Goal: Task Accomplishment & Management: Manage account settings

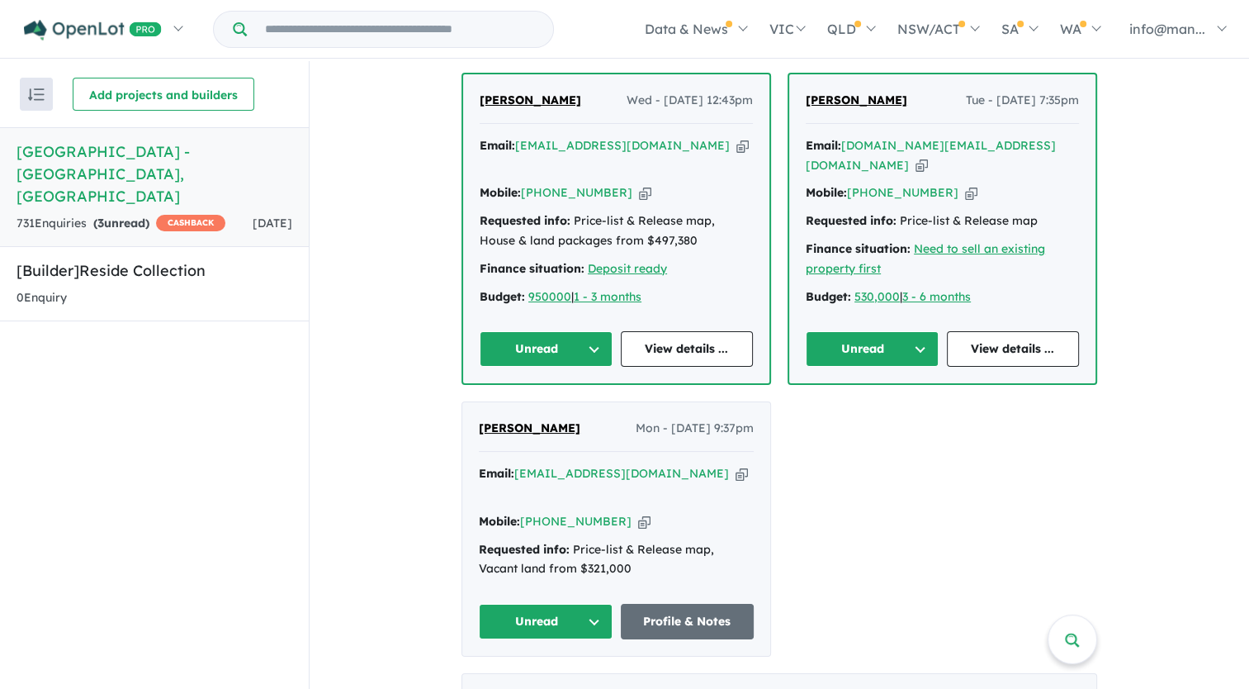
scroll to position [908, 0]
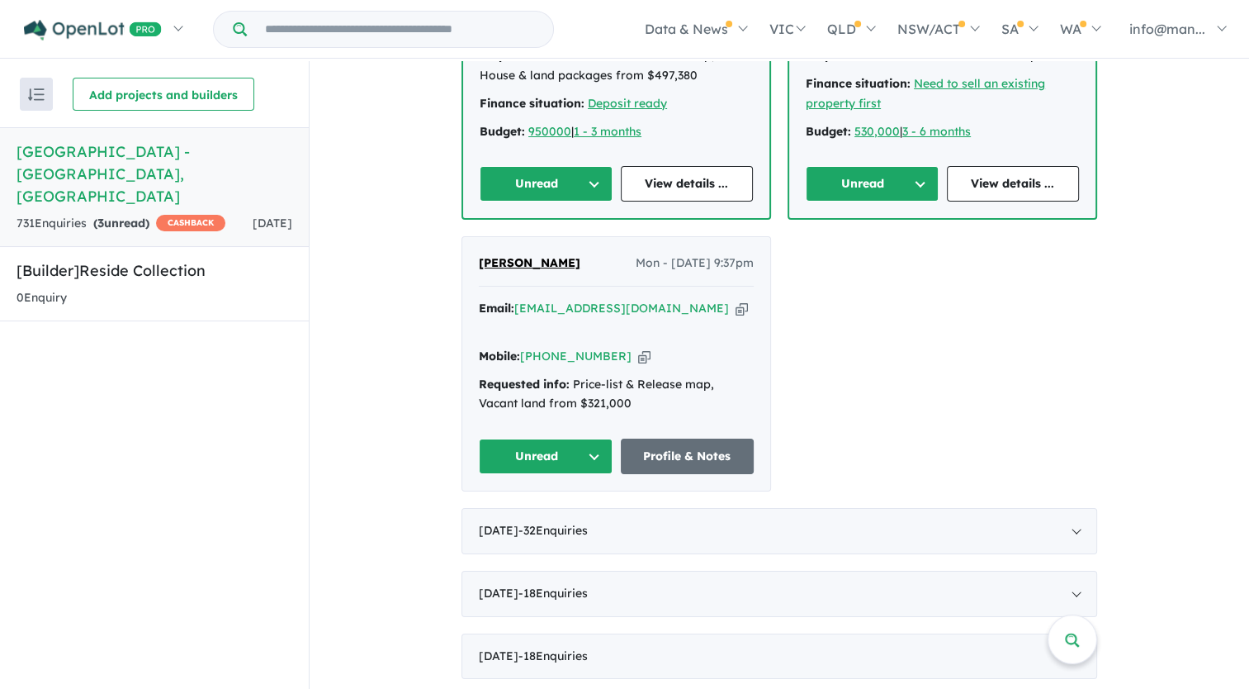
click at [736, 300] on icon "button" at bounding box center [742, 308] width 12 height 17
click at [574, 438] on button "Unread" at bounding box center [546, 456] width 134 height 36
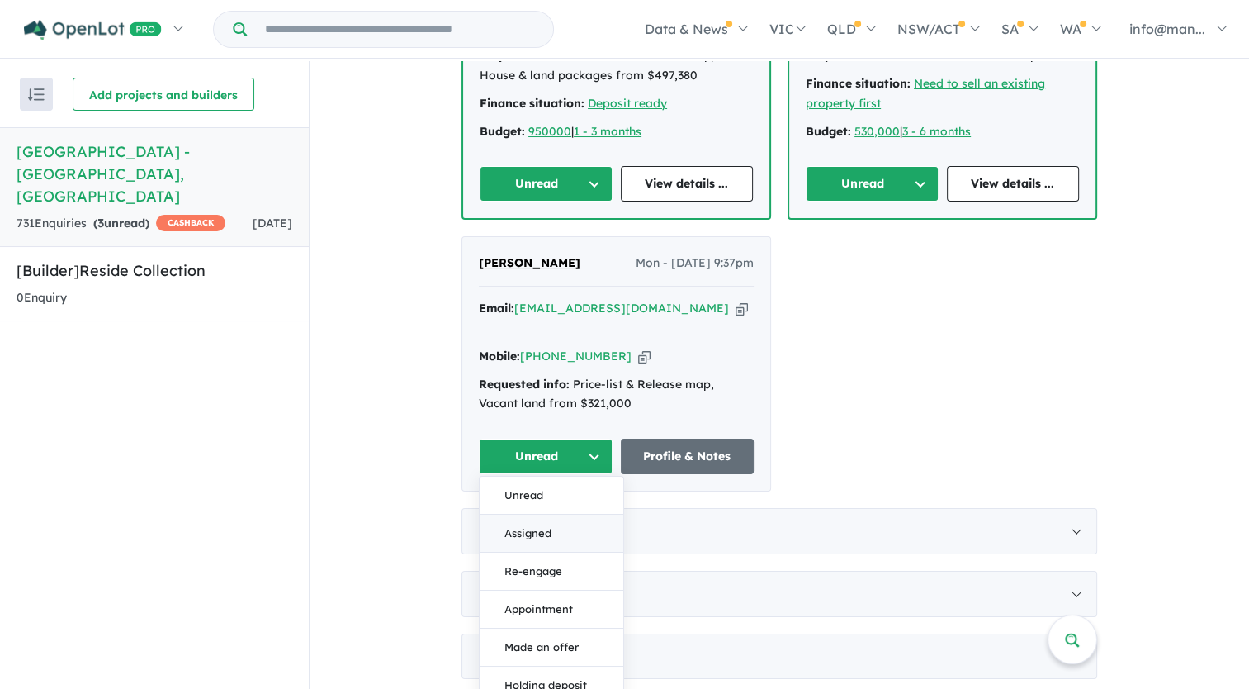
click at [528, 514] on button "Assigned" at bounding box center [552, 533] width 144 height 38
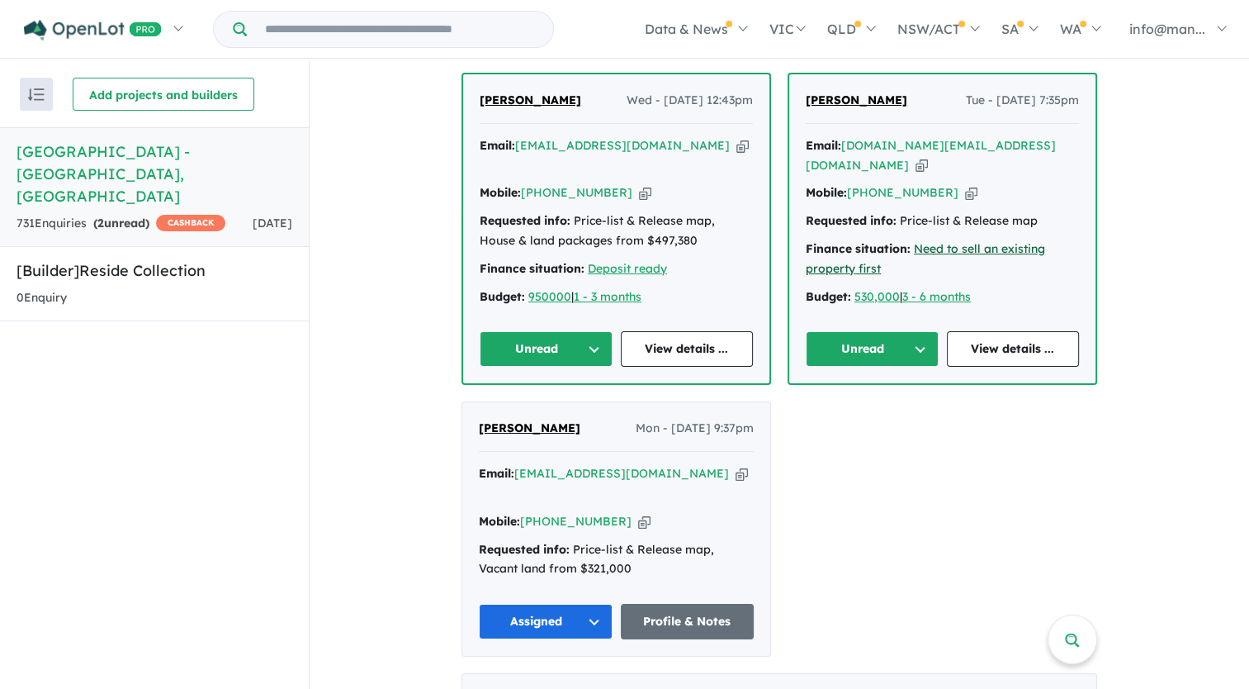
scroll to position [661, 0]
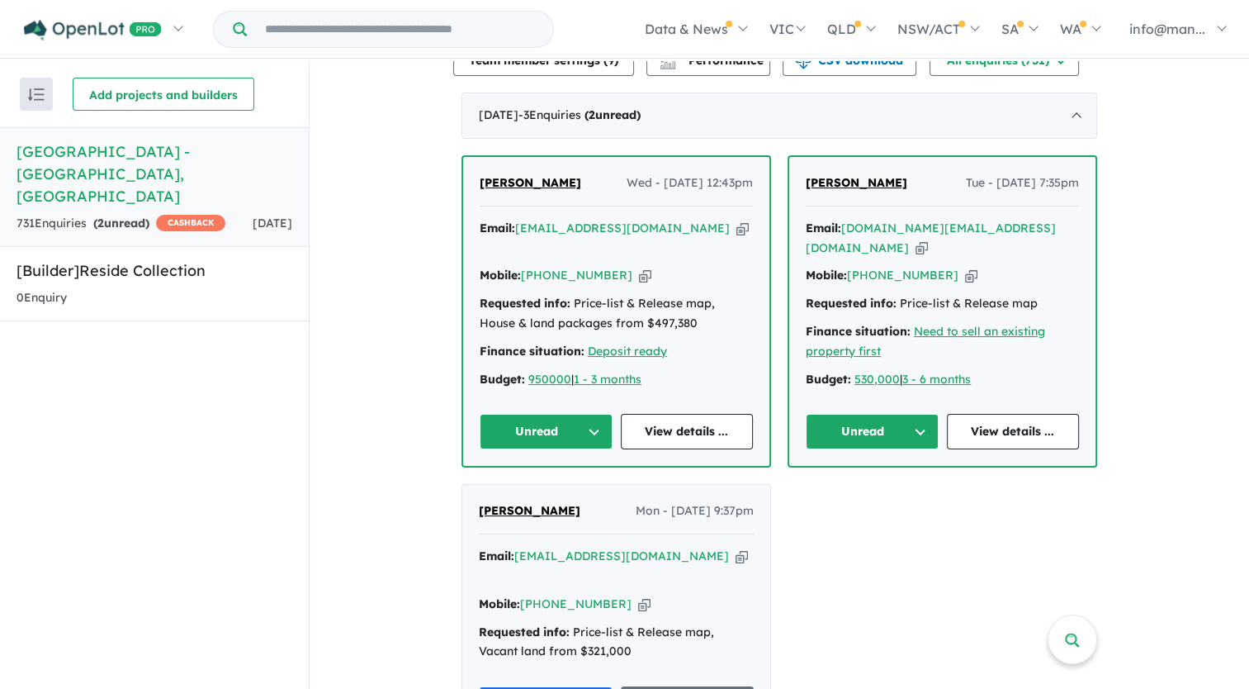
click at [928, 239] on icon "button" at bounding box center [922, 247] width 12 height 17
click at [737, 220] on icon "button" at bounding box center [743, 228] width 12 height 17
click at [580, 414] on button "Unread" at bounding box center [546, 432] width 133 height 36
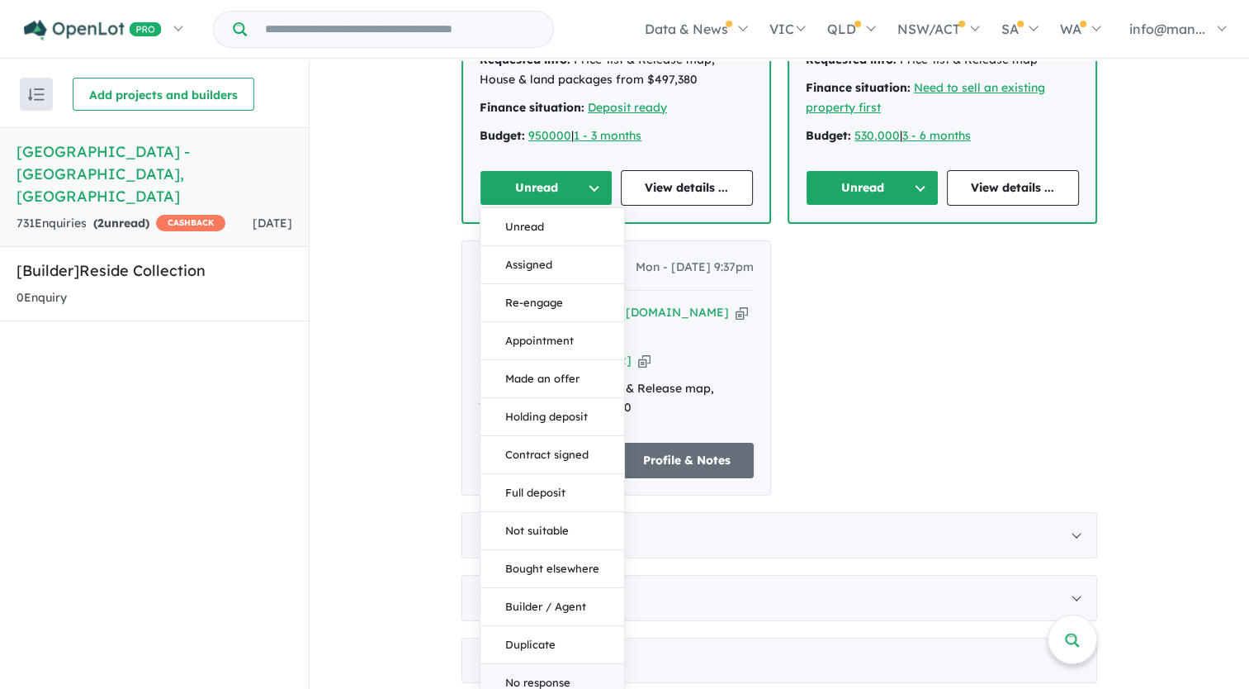
scroll to position [991, 0]
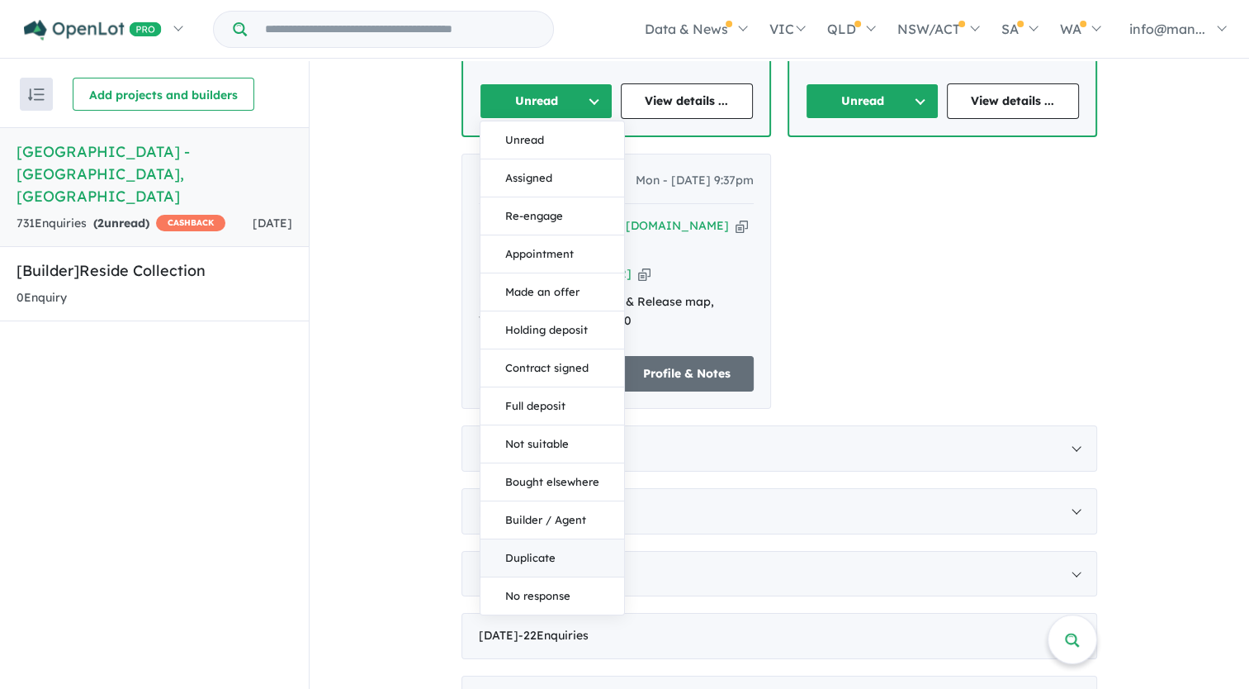
click at [561, 539] on button "Duplicate" at bounding box center [553, 558] width 144 height 38
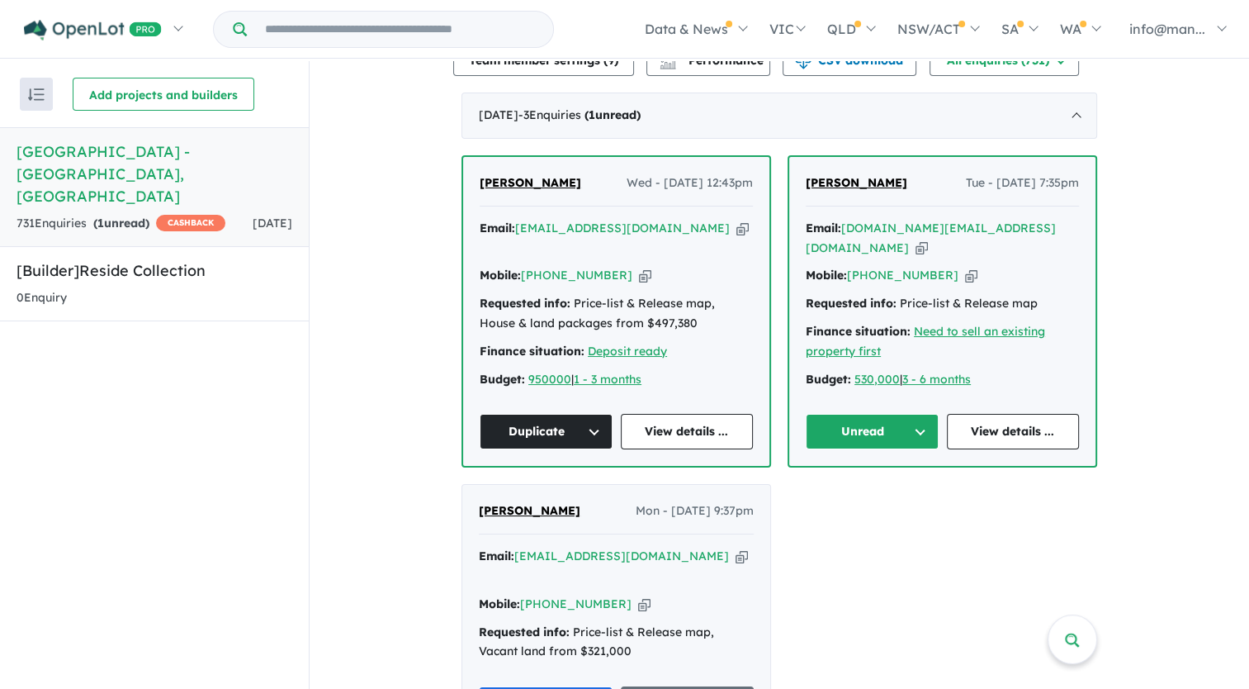
scroll to position [661, 0]
click at [965, 267] on icon "button" at bounding box center [971, 275] width 12 height 17
click at [993, 220] on div "Email: [DOMAIN_NAME][EMAIL_ADDRESS][DOMAIN_NAME] Copied!" at bounding box center [942, 239] width 273 height 40
click at [928, 239] on icon "button" at bounding box center [922, 247] width 12 height 17
click at [895, 414] on button "Unread" at bounding box center [872, 432] width 133 height 36
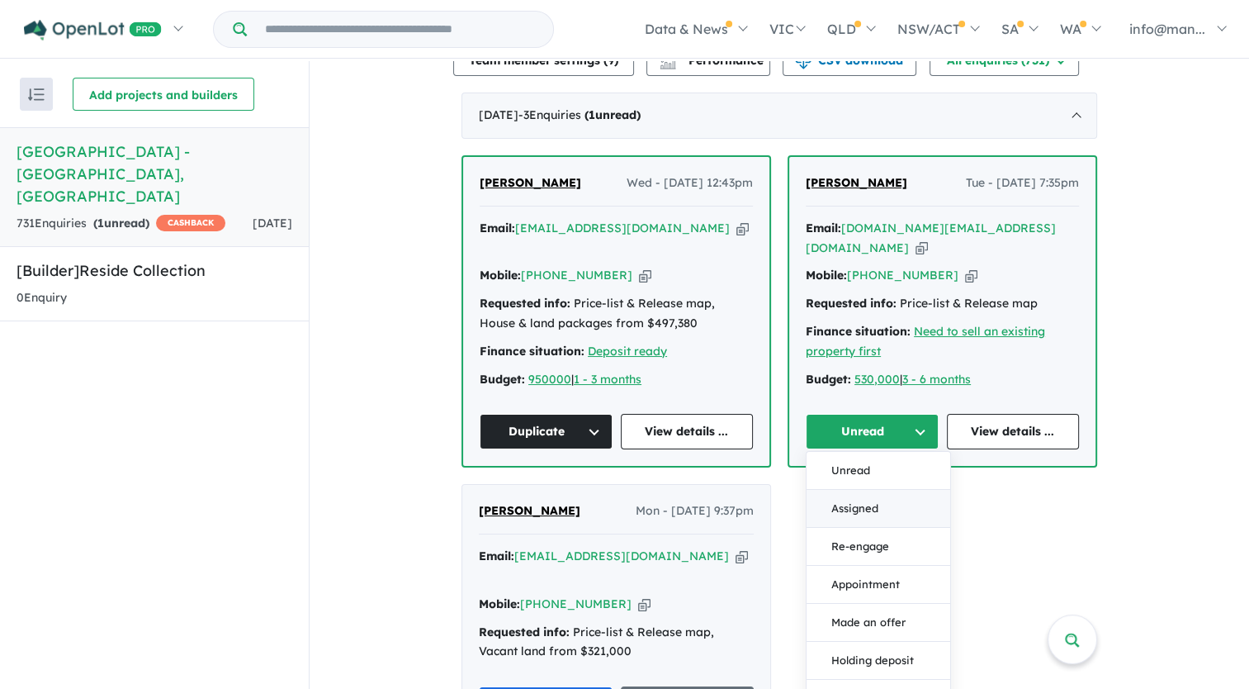
click at [872, 490] on button "Assigned" at bounding box center [879, 509] width 144 height 38
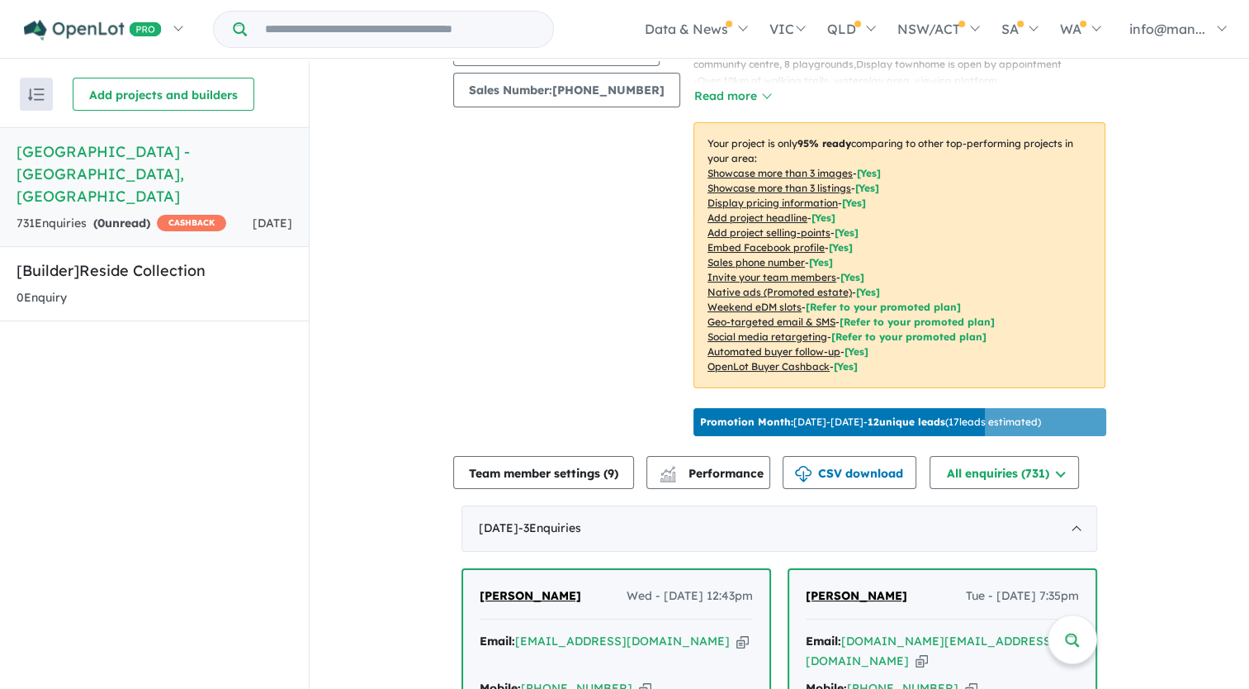
scroll to position [83, 0]
